Goal: Information Seeking & Learning: Learn about a topic

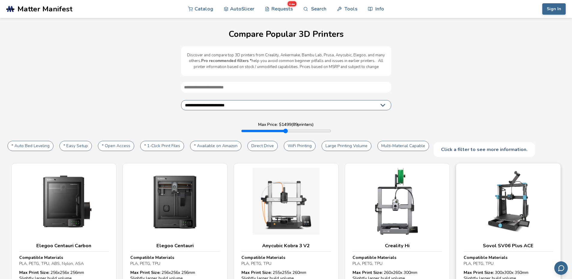
scroll to position [120, 0]
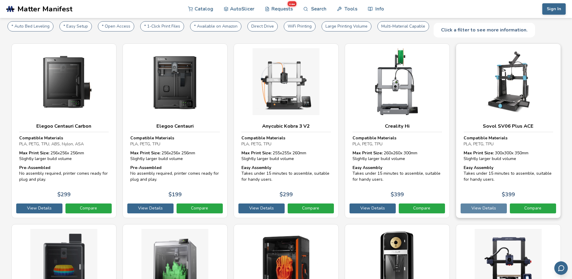
click at [492, 204] on link "View Details" at bounding box center [483, 209] width 46 height 10
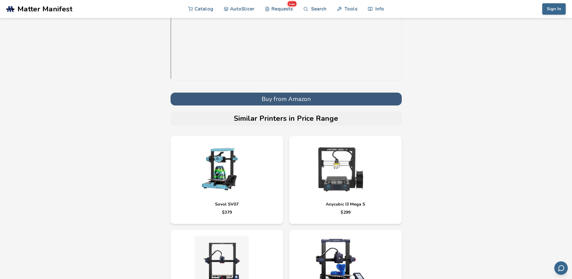
scroll to position [1830, 0]
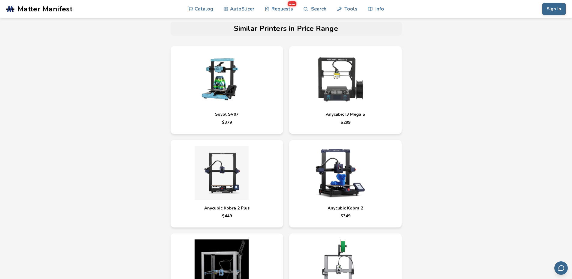
click at [214, 93] on img at bounding box center [221, 79] width 90 height 54
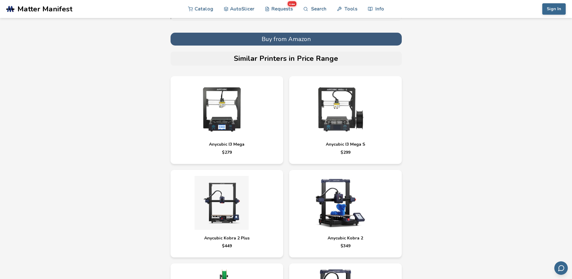
scroll to position [1920, 0]
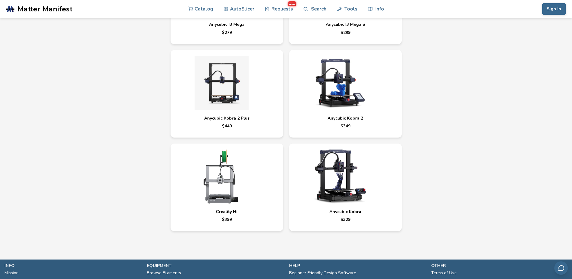
click at [218, 182] on img at bounding box center [221, 177] width 90 height 54
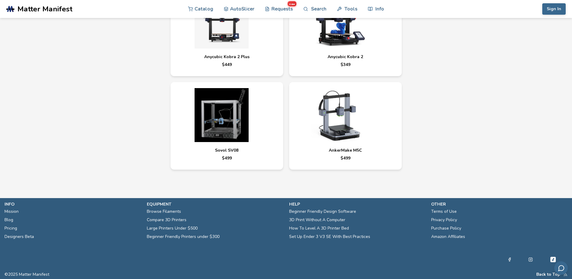
drag, startPoint x: 142, startPoint y: 148, endPoint x: 133, endPoint y: 141, distance: 11.5
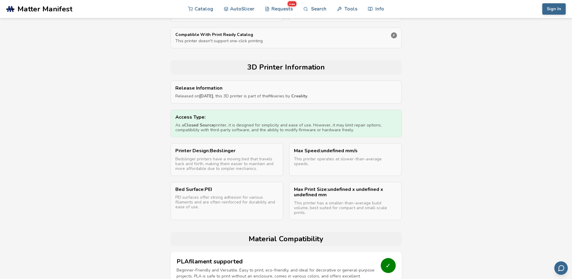
scroll to position [1663, 0]
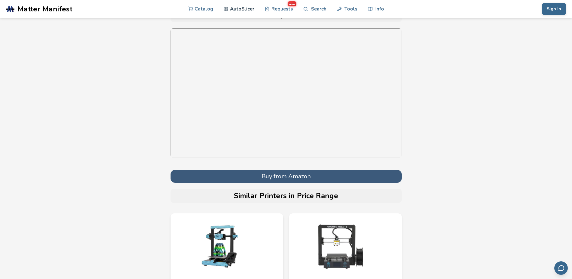
click at [236, 8] on link "AutoSlicer" at bounding box center [239, 9] width 31 height 18
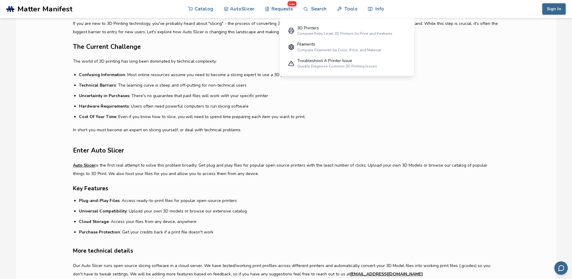
drag, startPoint x: 72, startPoint y: 124, endPoint x: 75, endPoint y: 123, distance: 3.5
click at [75, 123] on article "Introduction If you are new to 3D Printing technology, you've probably heard ab…" at bounding box center [286, 204] width 426 height 401
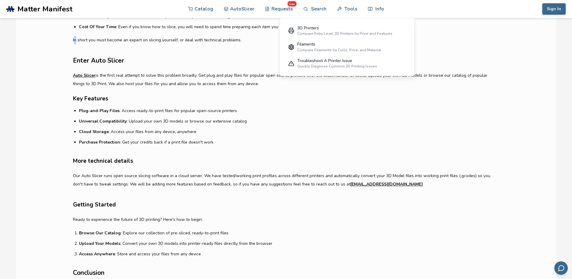
scroll to position [330, 0]
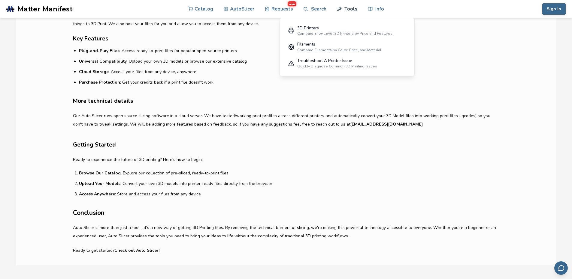
click at [353, 8] on link "Tools" at bounding box center [347, 9] width 20 height 18
click at [349, 8] on link "Tools" at bounding box center [347, 9] width 20 height 18
click at [437, 31] on article "Introduction If you are new to 3D Printing technology, you've probably heard ab…" at bounding box center [286, 54] width 426 height 401
click at [313, 6] on link "Search" at bounding box center [314, 9] width 23 height 18
click at [203, 9] on link "Catalog" at bounding box center [200, 9] width 25 height 18
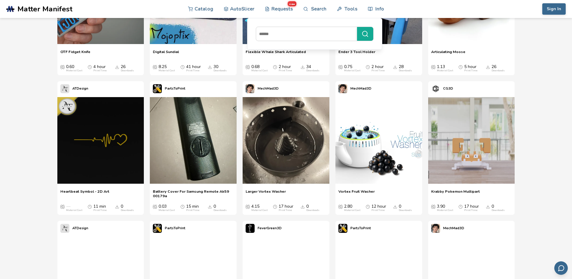
scroll to position [1476, 0]
